Goal: Information Seeking & Learning: Understand process/instructions

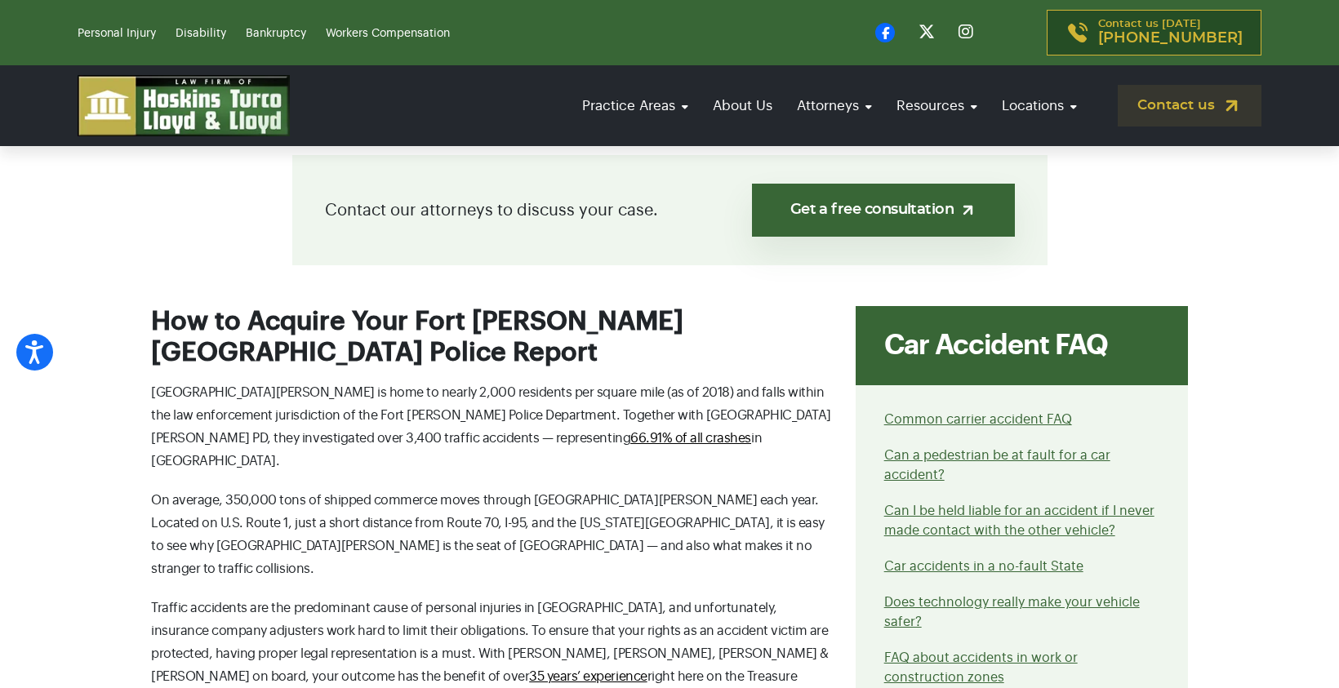
scroll to position [571, 0]
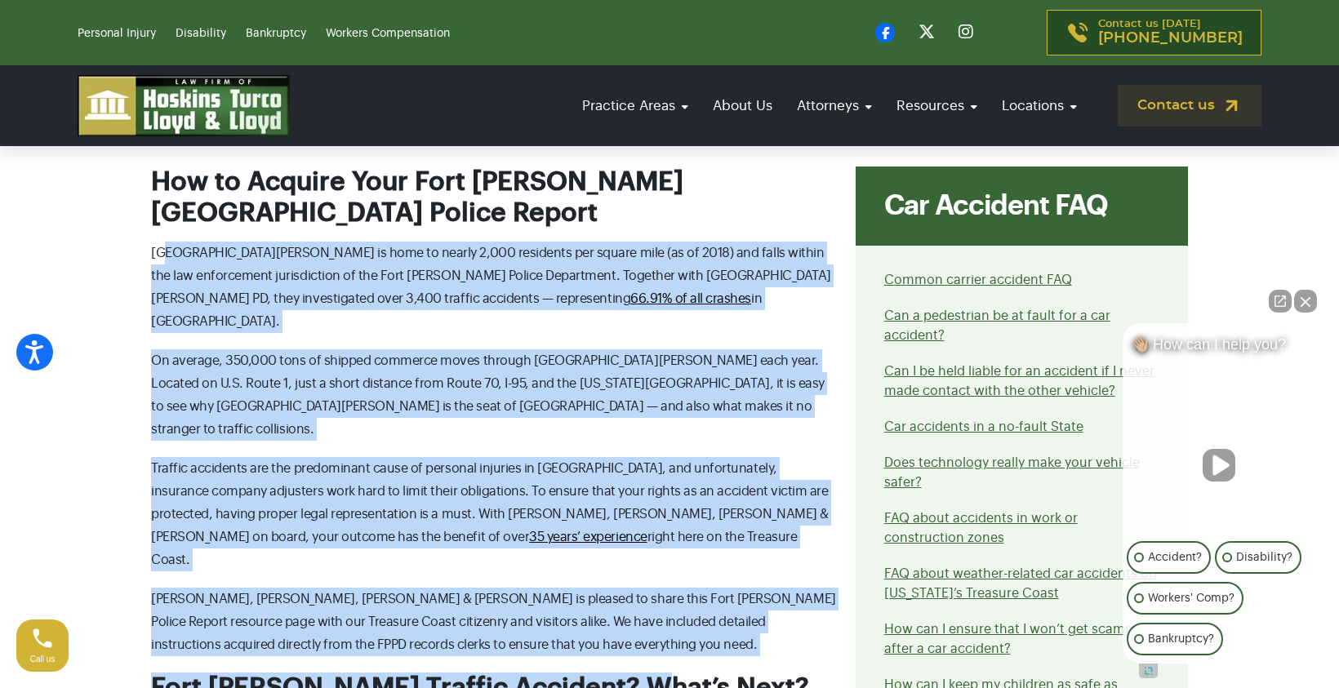
drag, startPoint x: 163, startPoint y: 226, endPoint x: 618, endPoint y: 591, distance: 583.1
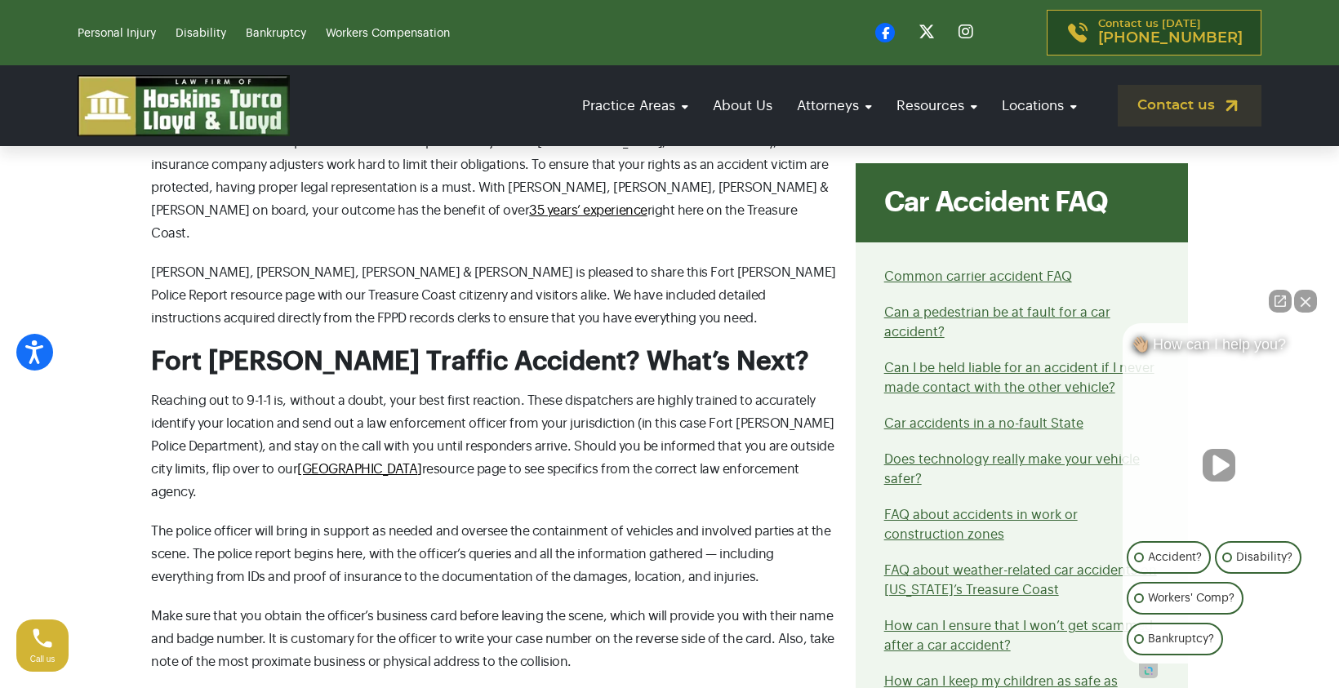
click at [558, 525] on span "The police officer will bring in support as needed and oversee the containment …" at bounding box center [490, 554] width 679 height 59
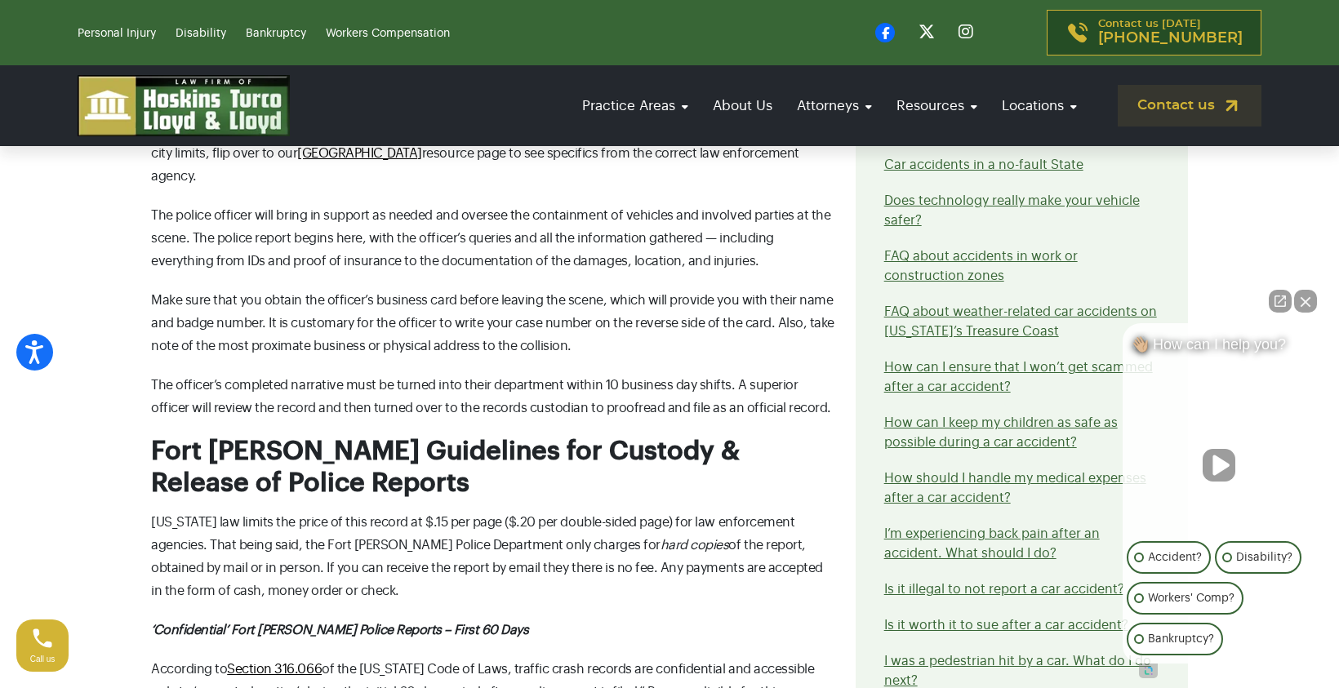
scroll to position [1306, 0]
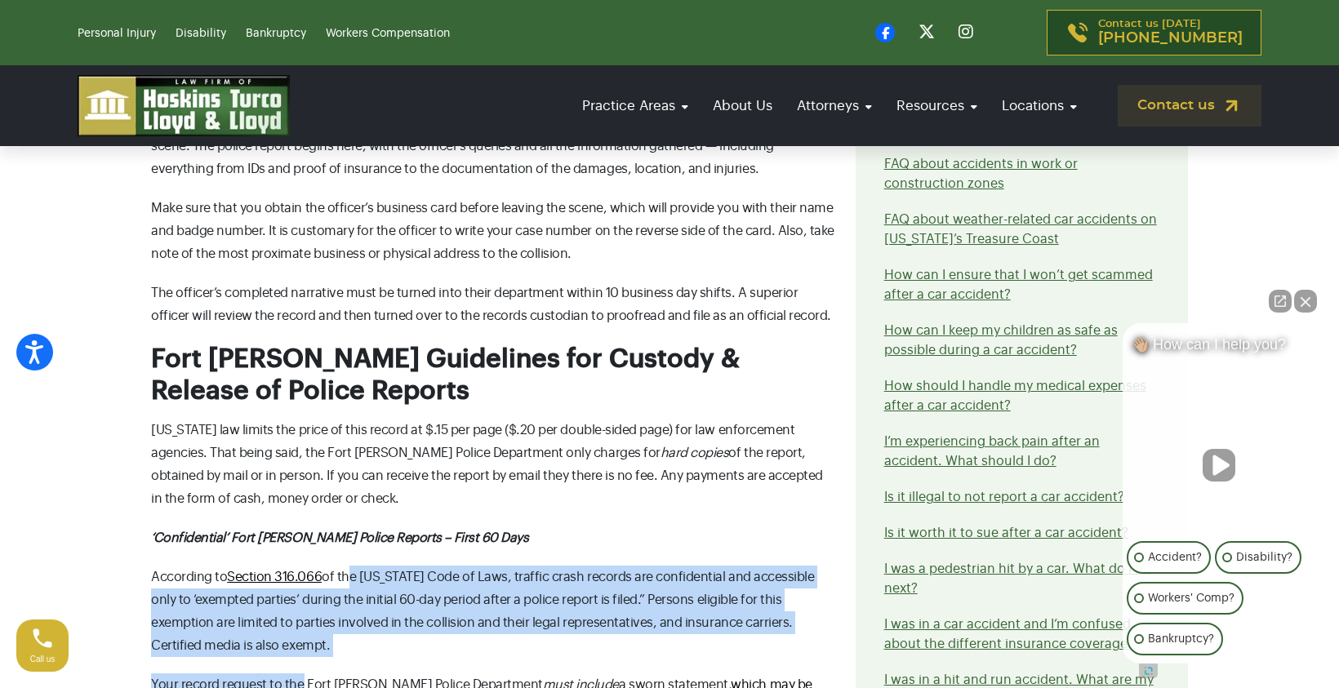
drag, startPoint x: 342, startPoint y: 453, endPoint x: 294, endPoint y: 567, distance: 123.3
click at [297, 569] on div "How to Acquire Your Fort [PERSON_NAME] [GEOGRAPHIC_DATA] Police Report [GEOGRAP…" at bounding box center [493, 629] width 705 height 2395
click at [294, 678] on span "Your record request to the Fort [PERSON_NAME] Police Department" at bounding box center [347, 684] width 392 height 13
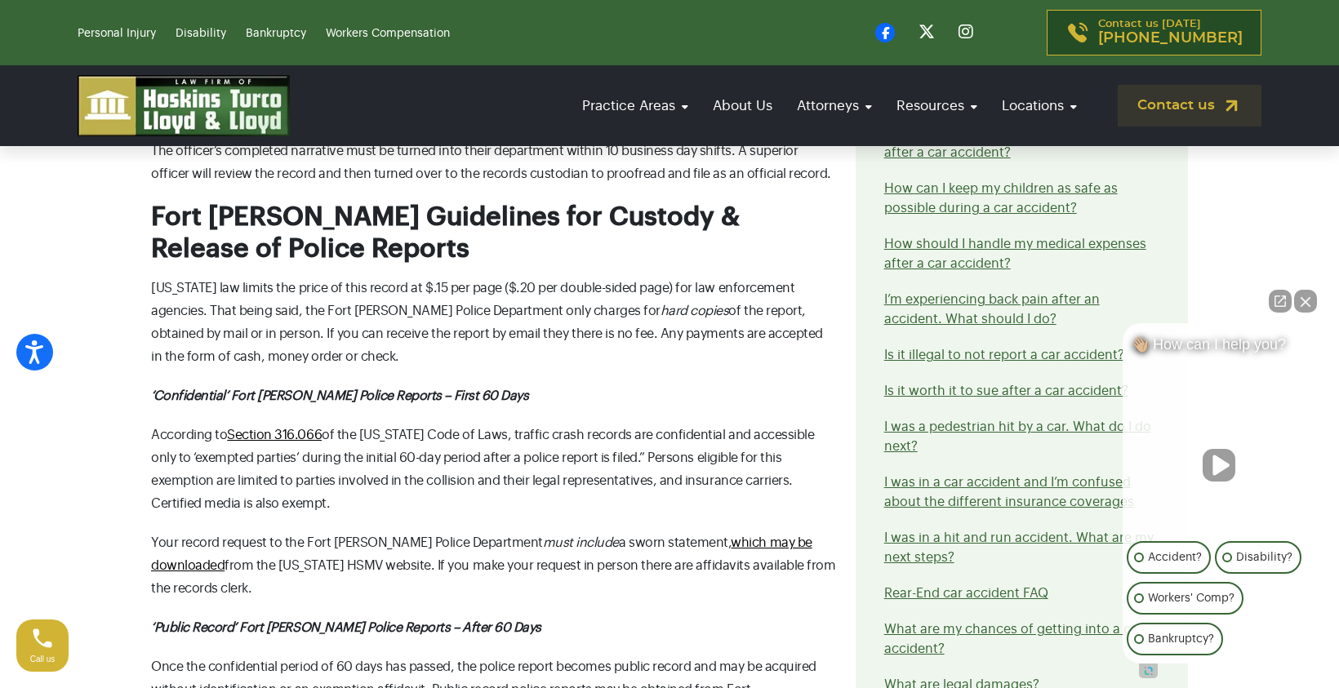
scroll to position [1388, 0]
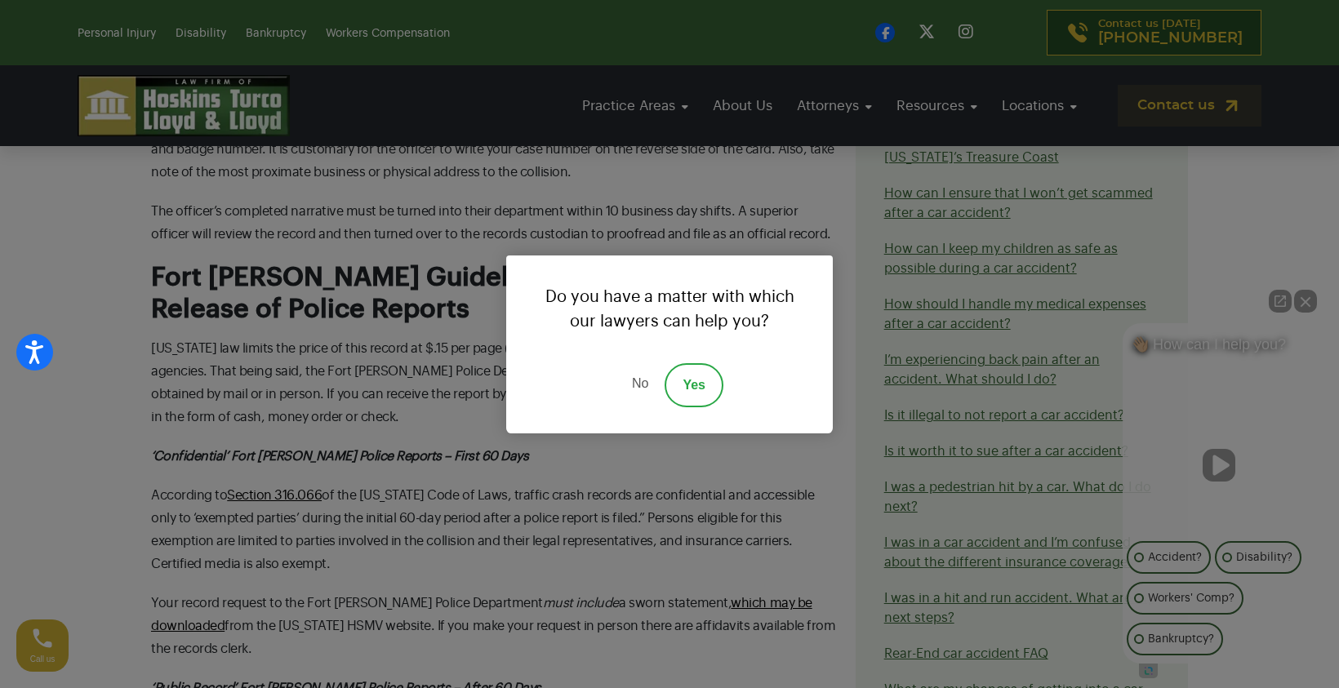
click at [639, 393] on link "No" at bounding box center [640, 385] width 49 height 44
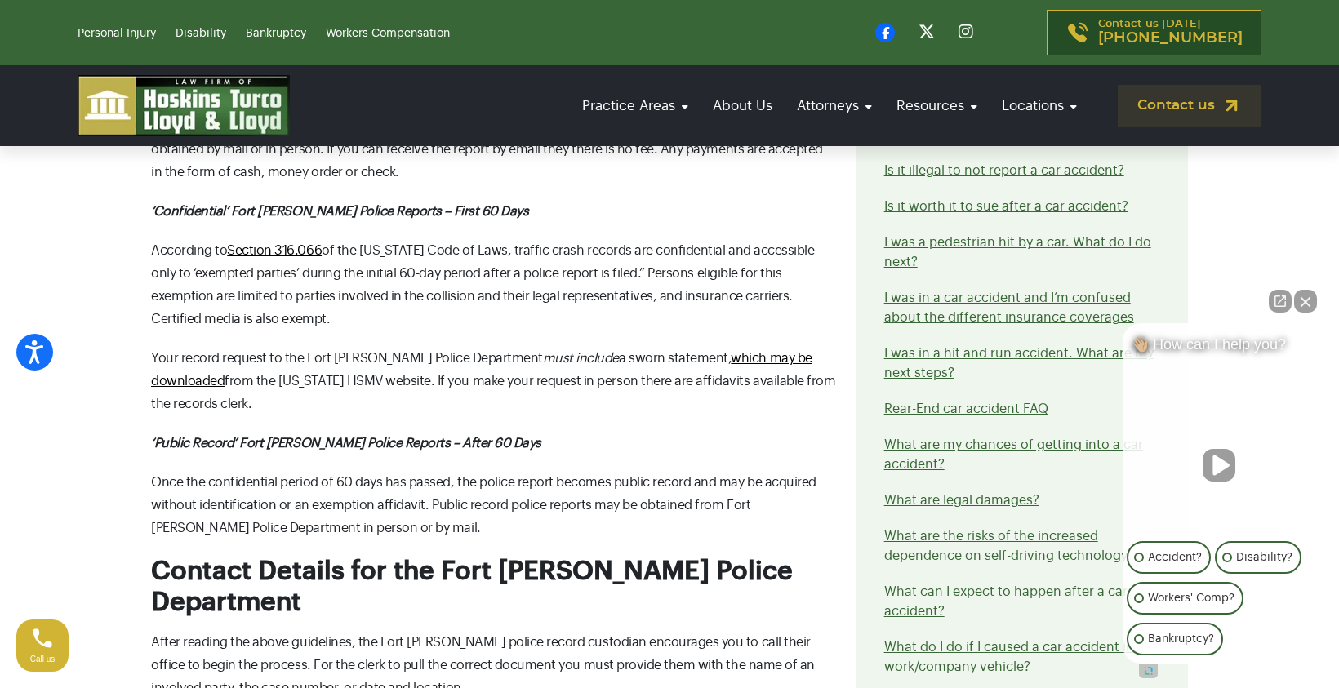
scroll to position [1796, 0]
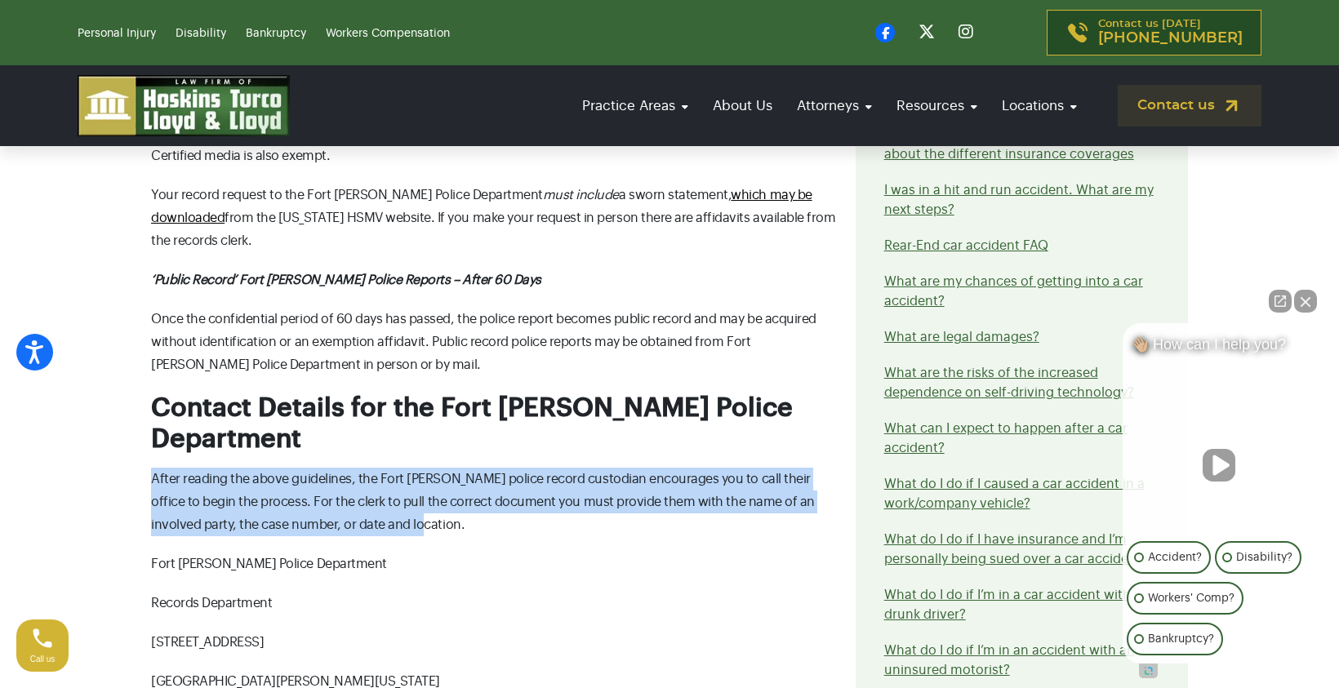
drag, startPoint x: 145, startPoint y: 300, endPoint x: 396, endPoint y: 343, distance: 255.2
click at [396, 343] on div "How to Acquire Your Fort [PERSON_NAME] [GEOGRAPHIC_DATA] Police Report [GEOGRAP…" at bounding box center [493, 139] width 705 height 2395
click at [396, 468] on p "After reading the above guidelines, the Fort [PERSON_NAME] police record custod…" at bounding box center [493, 502] width 685 height 69
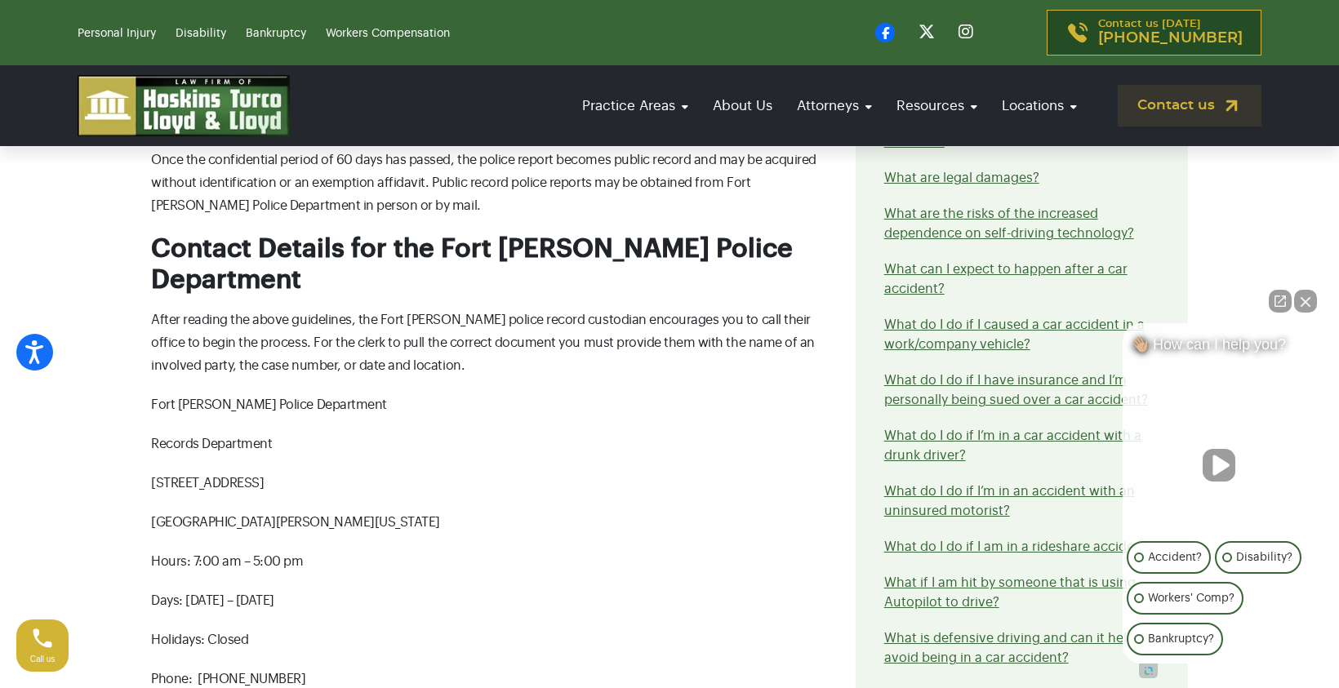
scroll to position [1959, 0]
